Goal: Transaction & Acquisition: Obtain resource

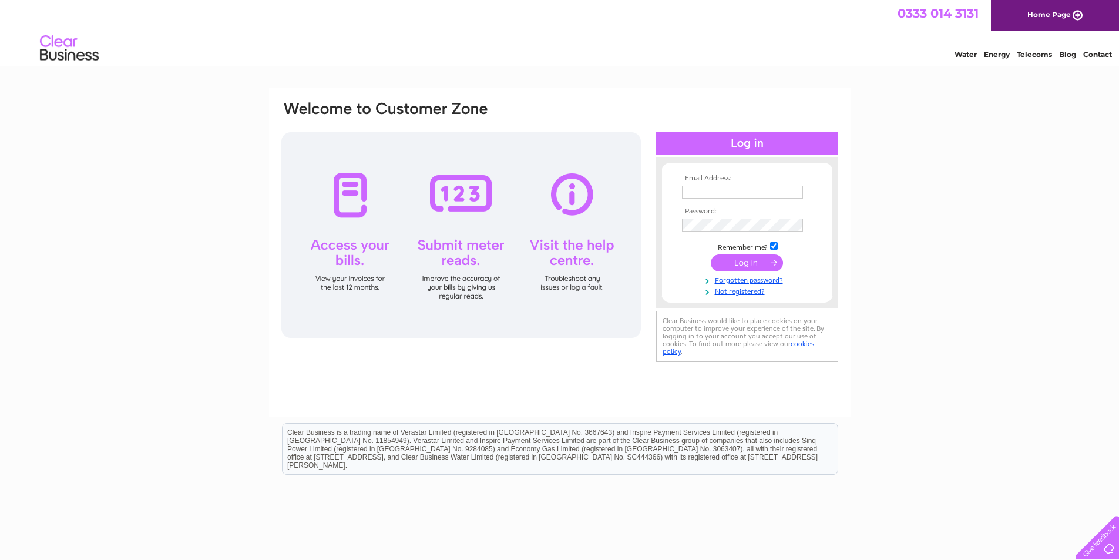
type input "wastedisposalservicesalloa@gmail.com"
click at [756, 257] on input "submit" at bounding box center [747, 262] width 72 height 16
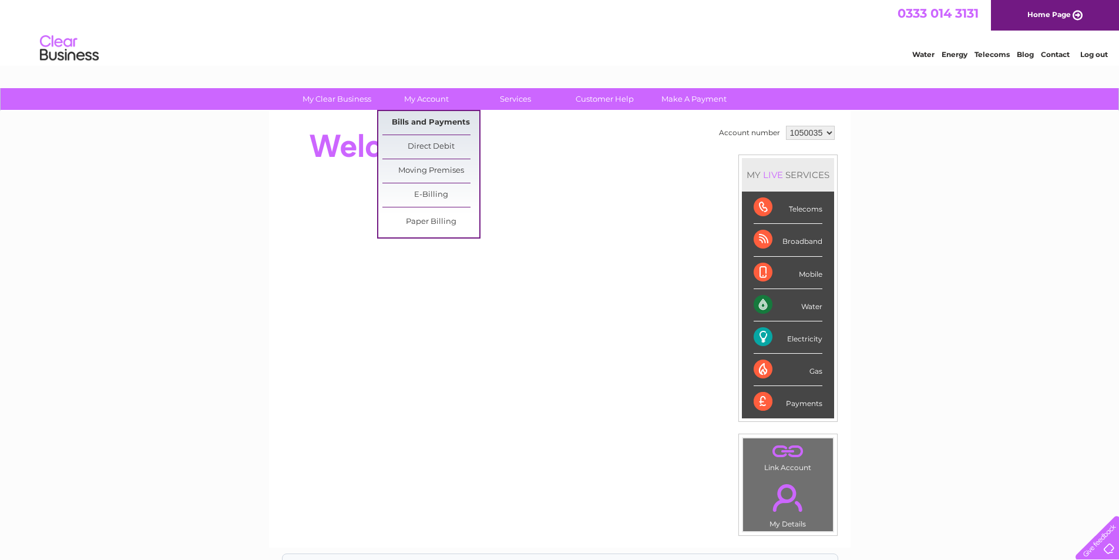
click at [411, 124] on link "Bills and Payments" at bounding box center [431, 123] width 97 height 24
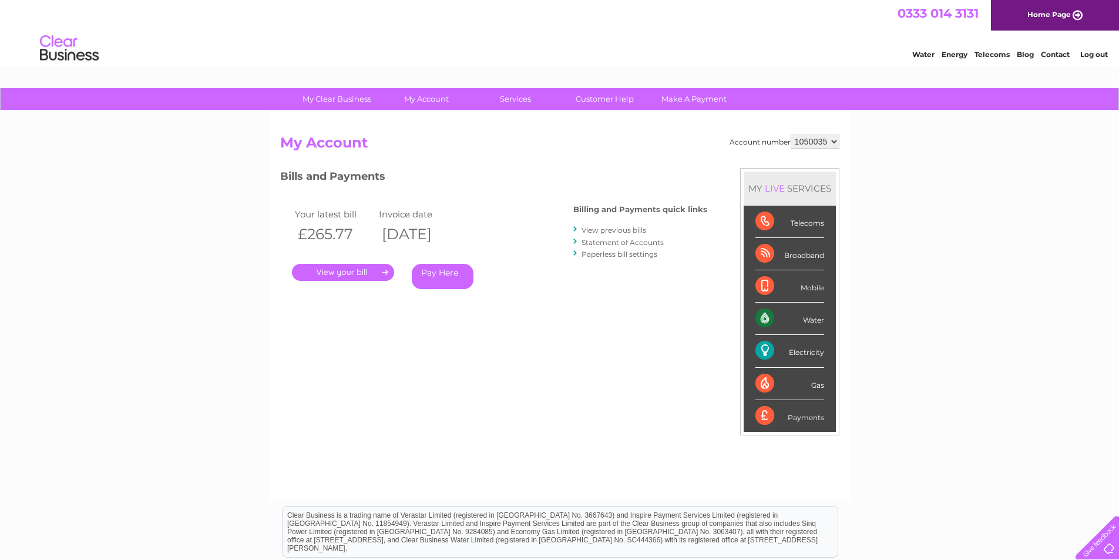
click at [621, 230] on link "View previous bills" at bounding box center [614, 230] width 65 height 9
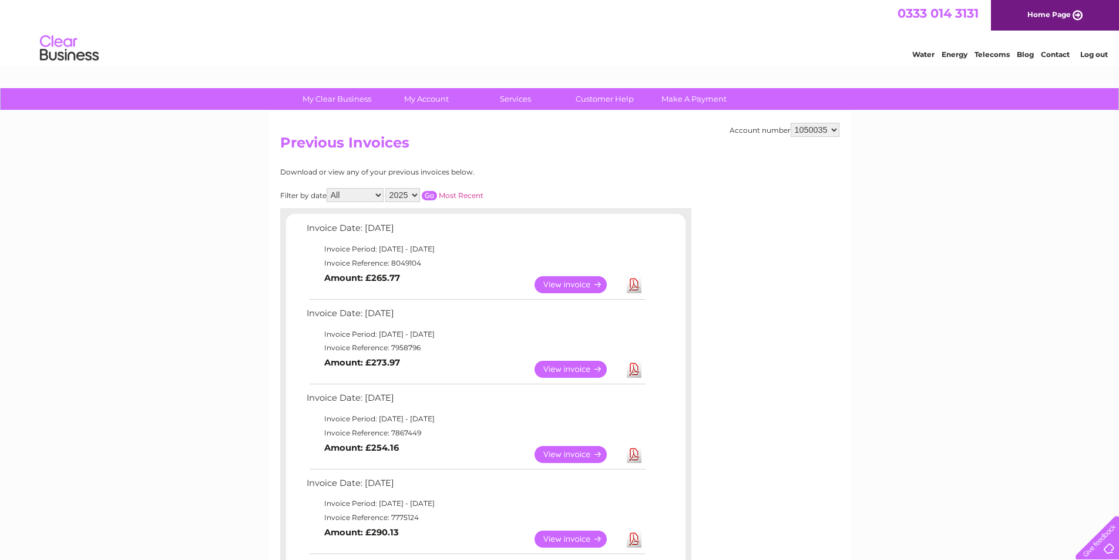
click at [635, 456] on link "Download" at bounding box center [634, 454] width 15 height 17
click at [594, 367] on link "View" at bounding box center [578, 369] width 86 height 17
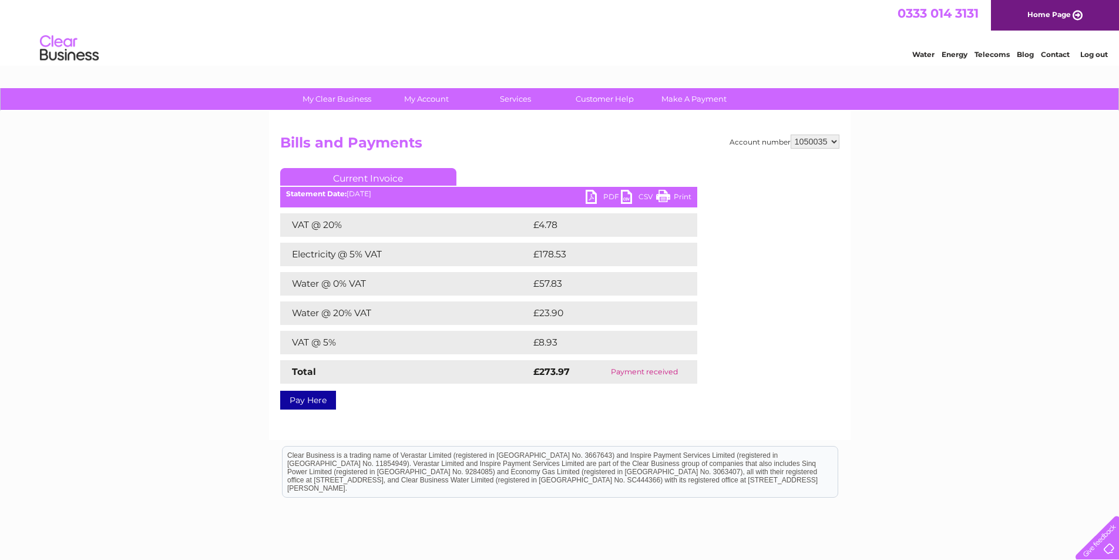
click at [596, 200] on link "PDF" at bounding box center [603, 198] width 35 height 17
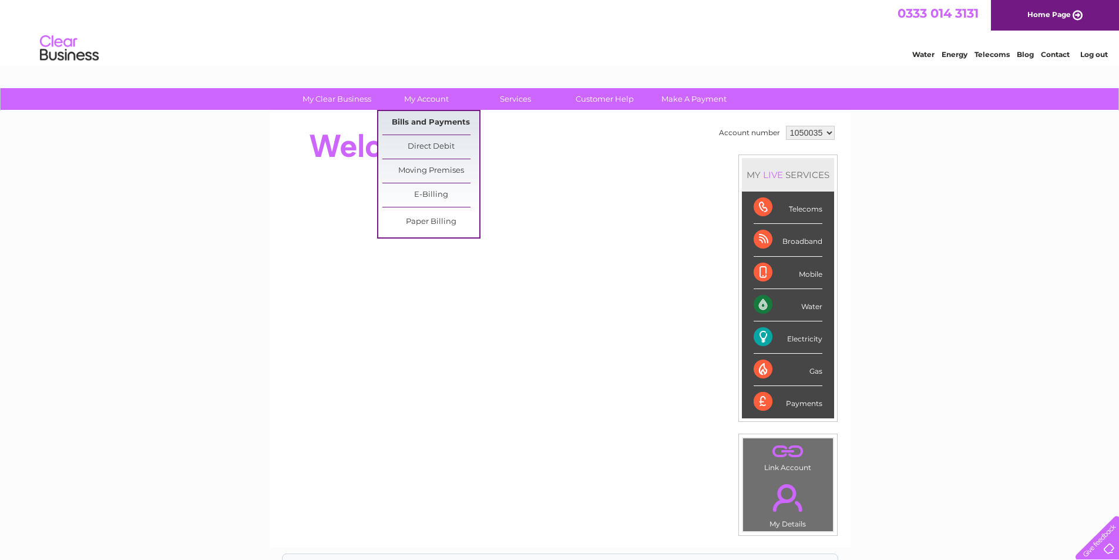
click at [431, 117] on link "Bills and Payments" at bounding box center [431, 123] width 97 height 24
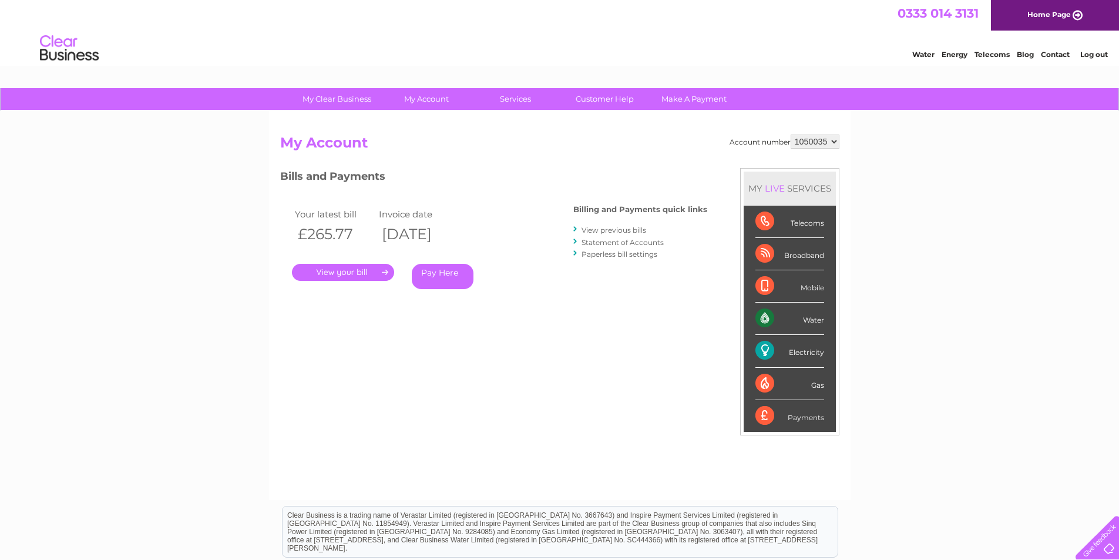
click at [622, 231] on link "View previous bills" at bounding box center [614, 230] width 65 height 9
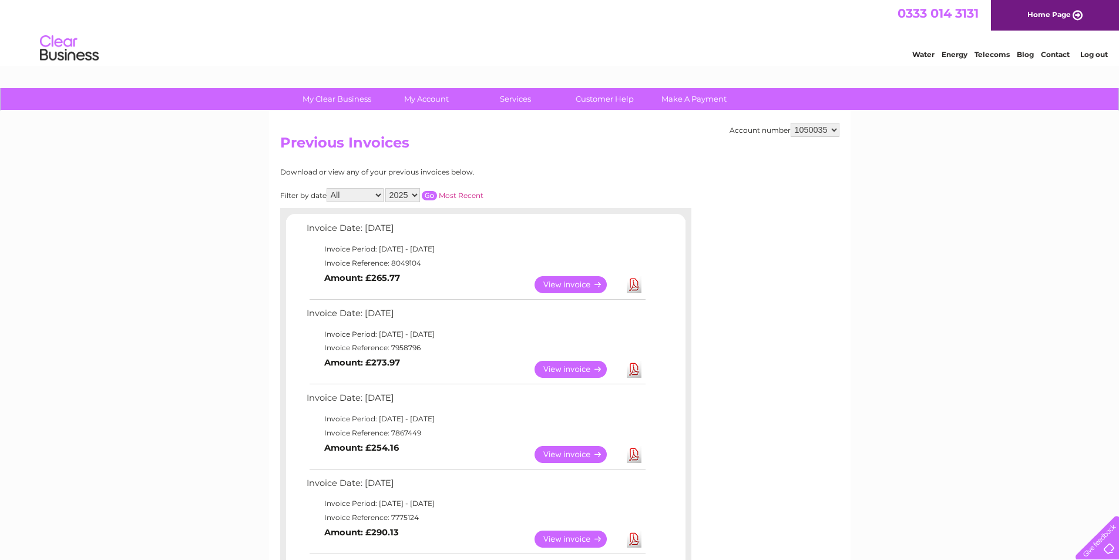
click at [577, 273] on td "View" at bounding box center [578, 284] width 92 height 23
click at [567, 285] on link "View" at bounding box center [578, 284] width 86 height 17
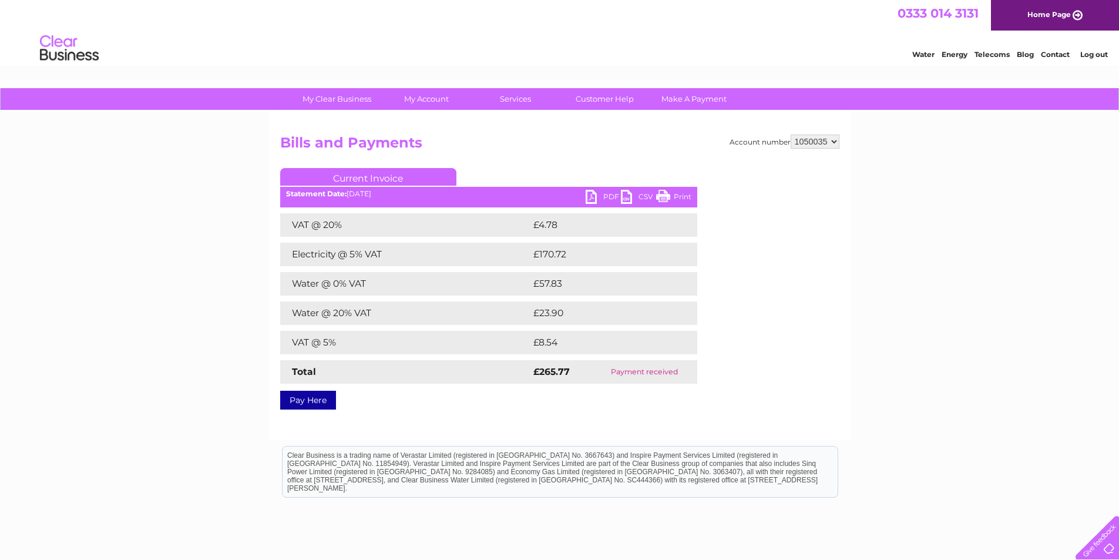
click at [604, 197] on link "PDF" at bounding box center [603, 198] width 35 height 17
